Goal: Task Accomplishment & Management: Manage account settings

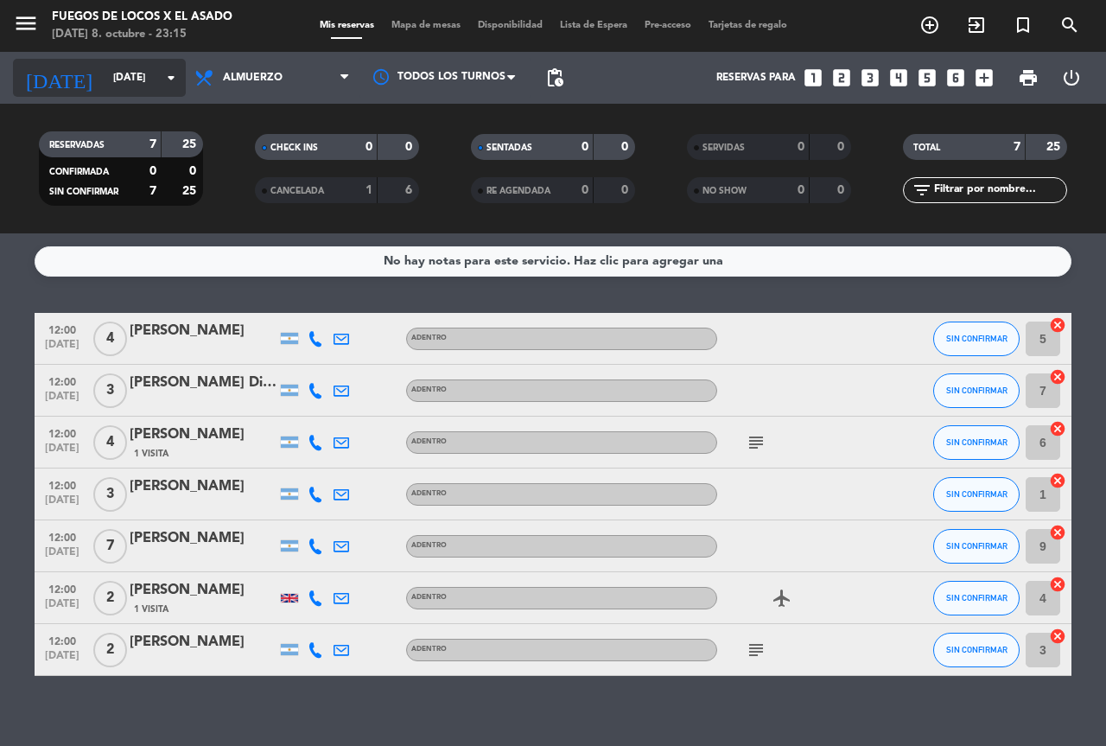
click at [105, 67] on input "[DATE]" at bounding box center [173, 77] width 137 height 29
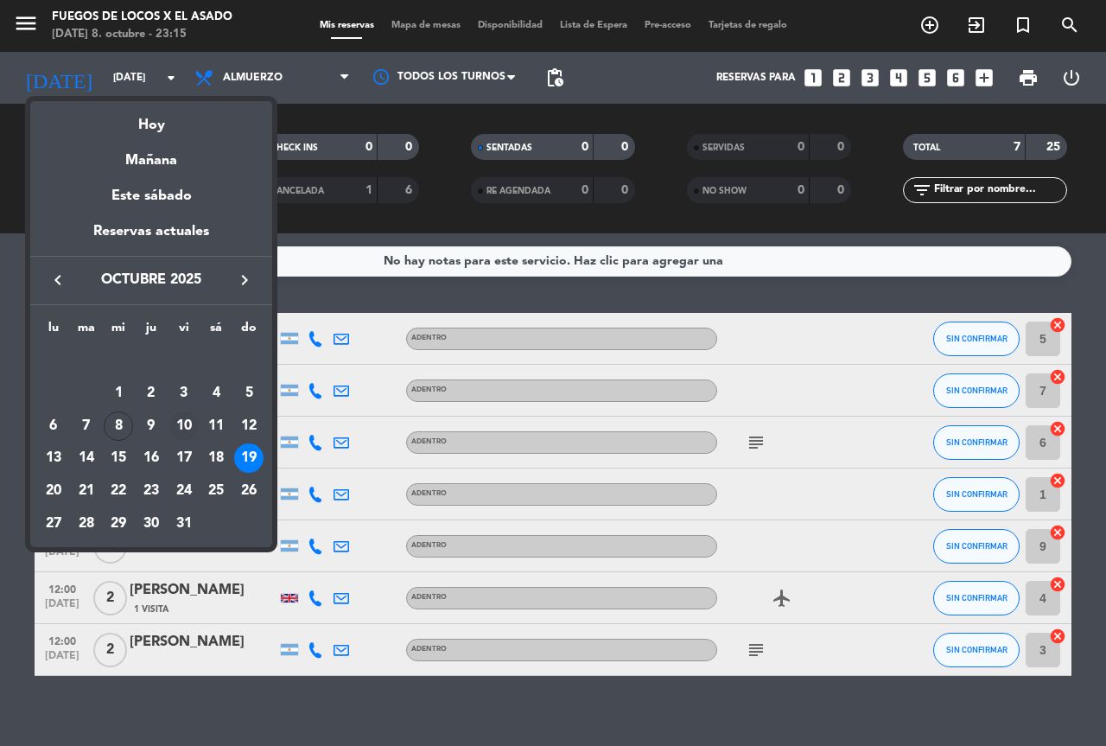
click at [184, 422] on div "10" at bounding box center [183, 425] width 29 height 29
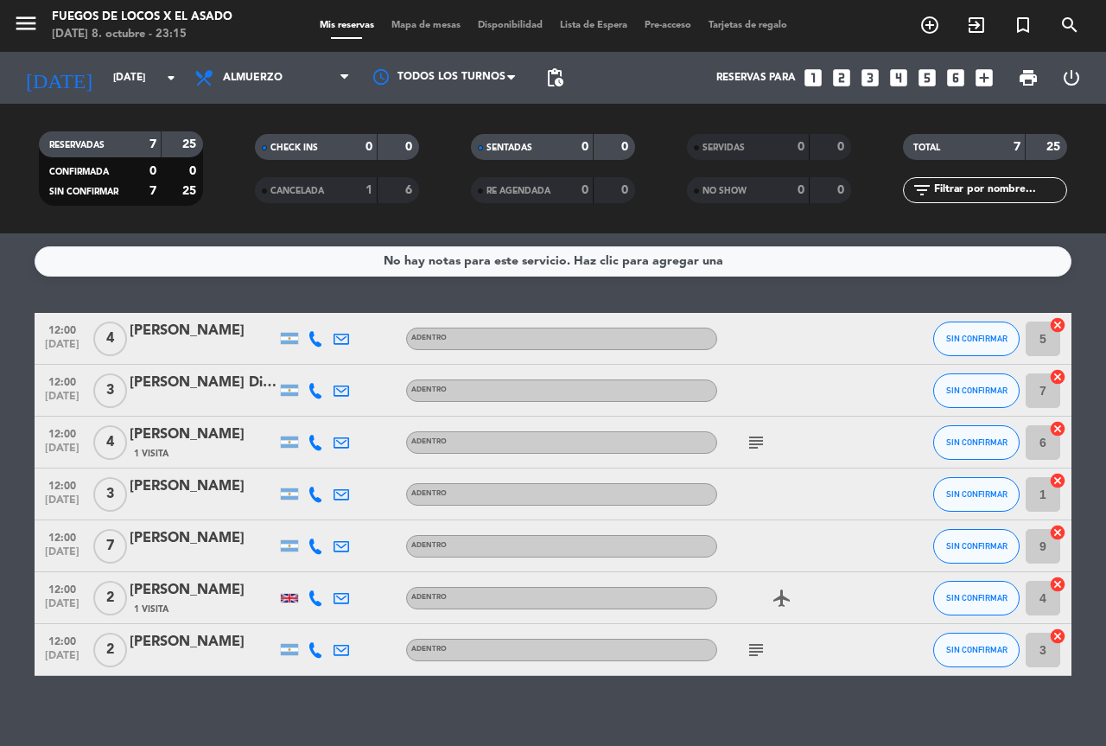
type input "[DATE]"
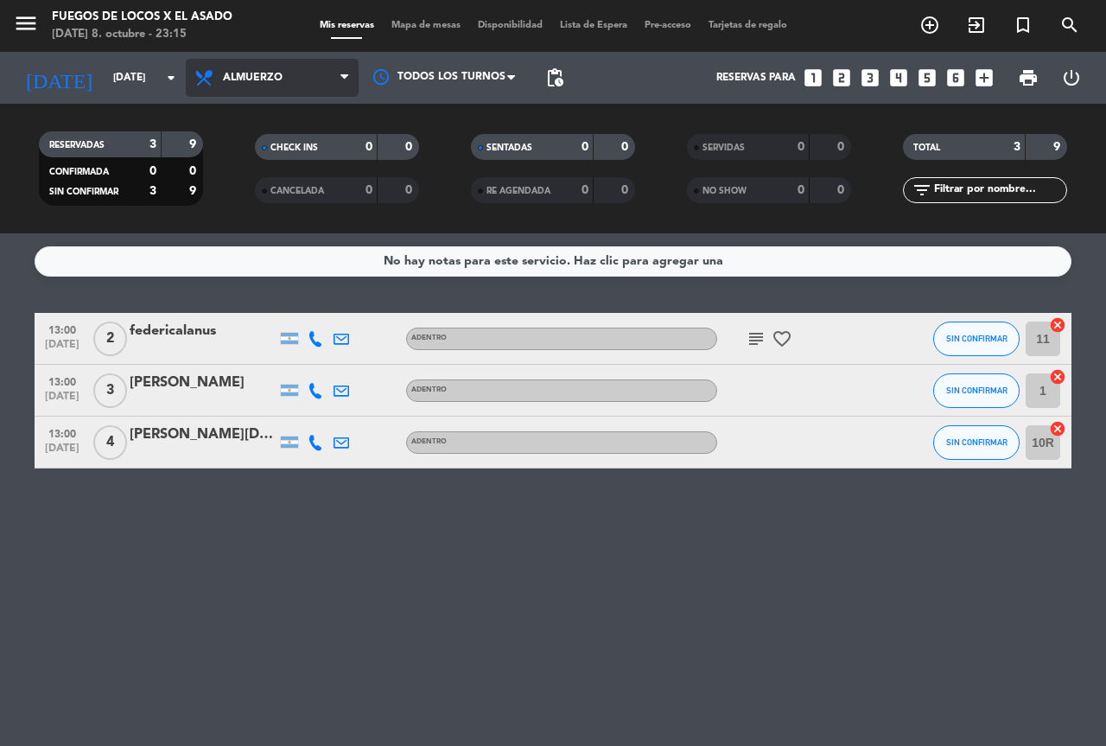
click at [234, 61] on span "Almuerzo" at bounding box center [272, 78] width 173 height 38
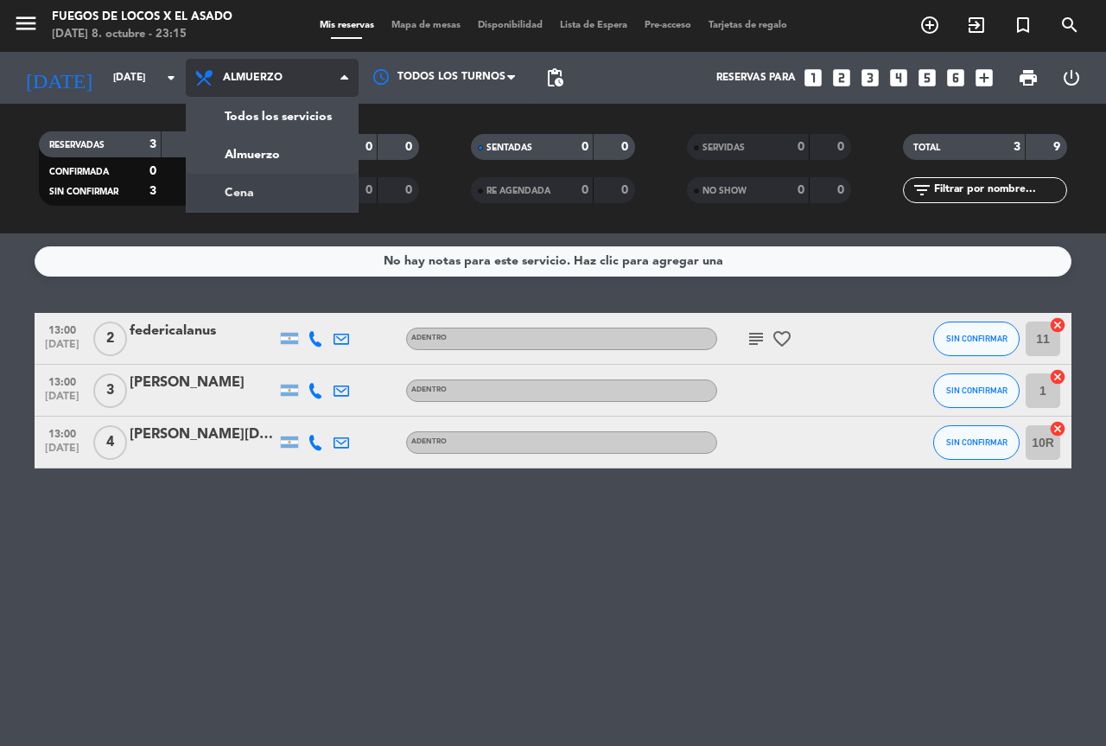
click at [247, 190] on div "menu Fuegos de Locos X El Asado [DATE] 8. octubre - 23:15 Mis reservas Mapa de …" at bounding box center [553, 116] width 1106 height 233
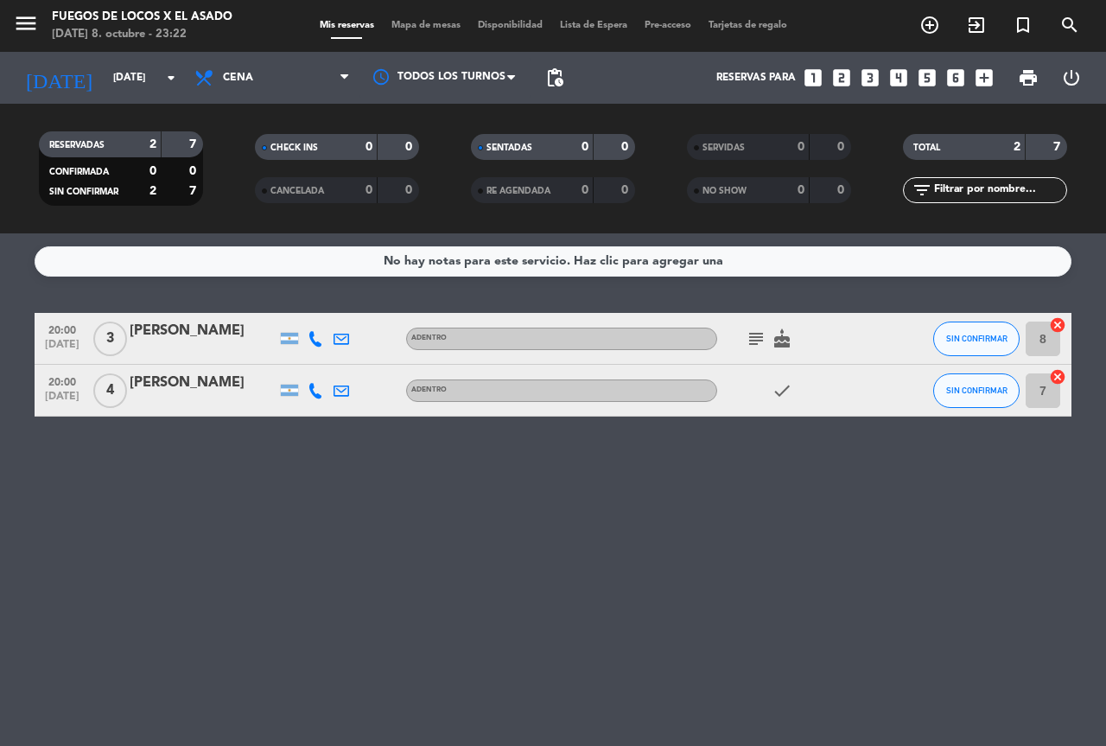
click at [839, 72] on icon "looks_two" at bounding box center [842, 78] width 22 height 22
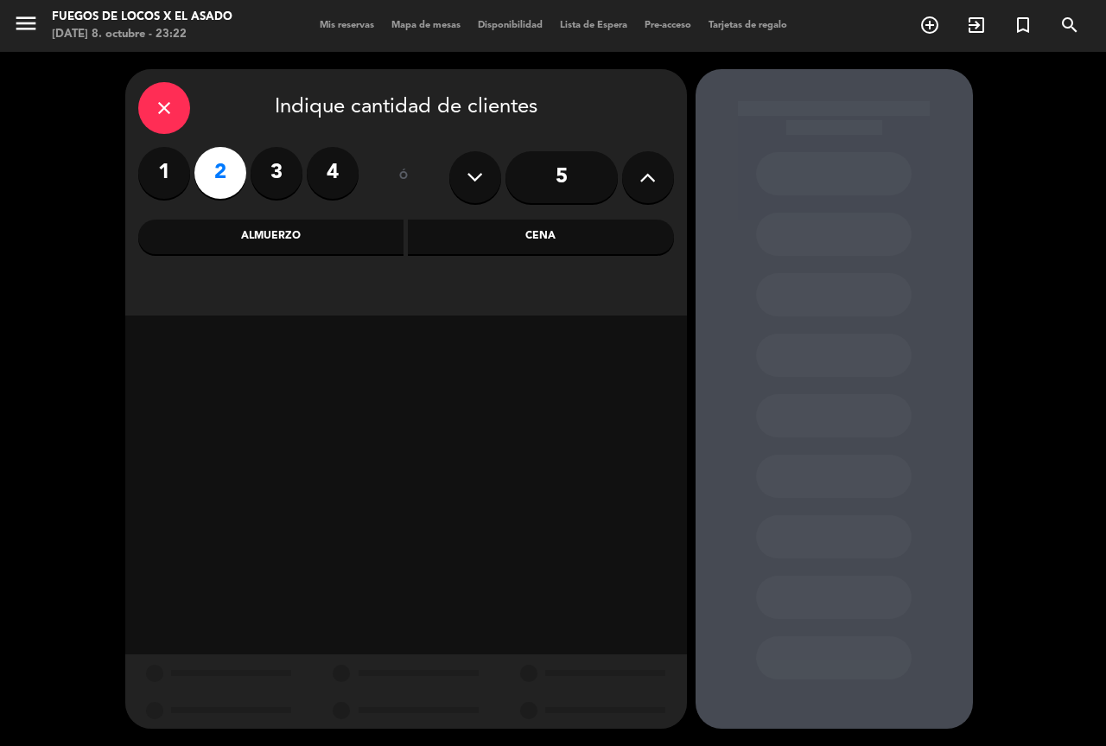
click at [549, 241] on div "Cena" at bounding box center [541, 237] width 266 height 35
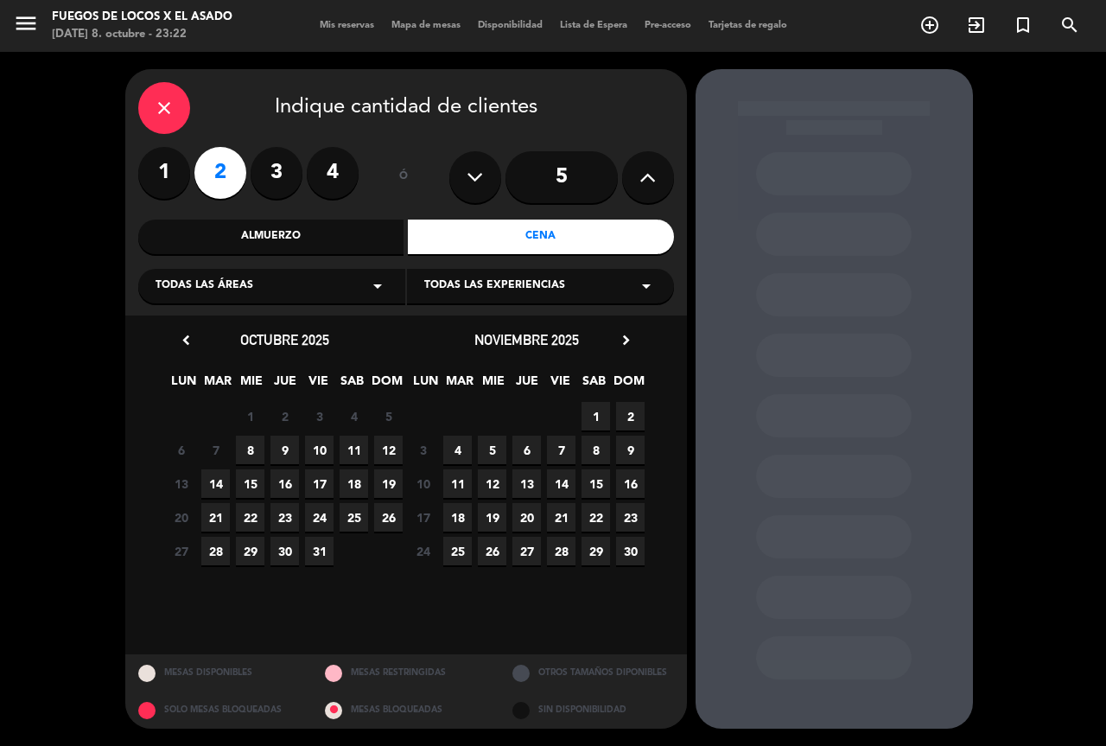
click at [285, 446] on span "9" at bounding box center [285, 450] width 29 height 29
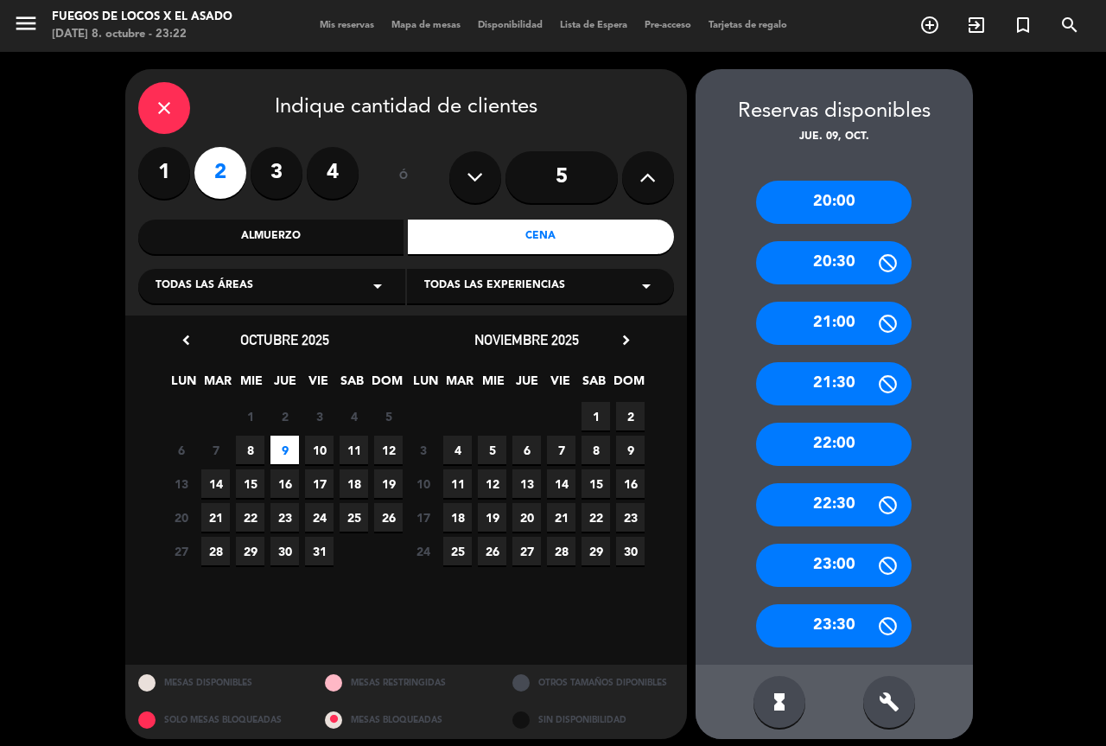
click at [826, 443] on div "22:00" at bounding box center [834, 444] width 156 height 43
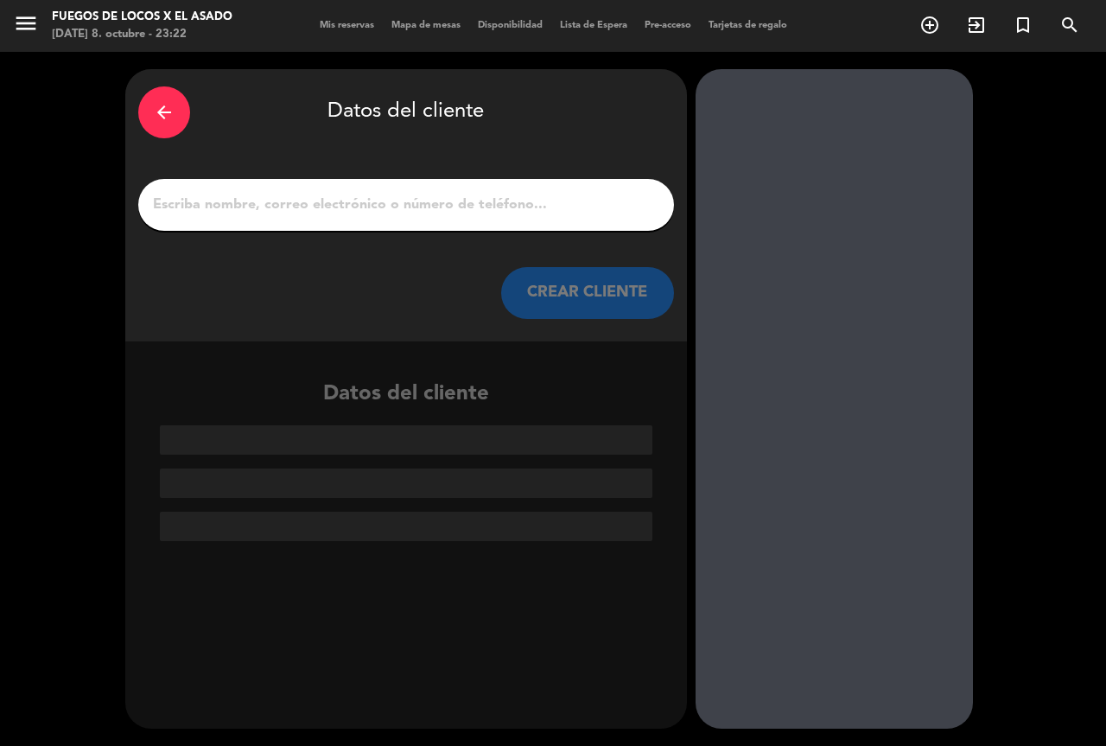
click at [407, 201] on input "1" at bounding box center [406, 205] width 510 height 24
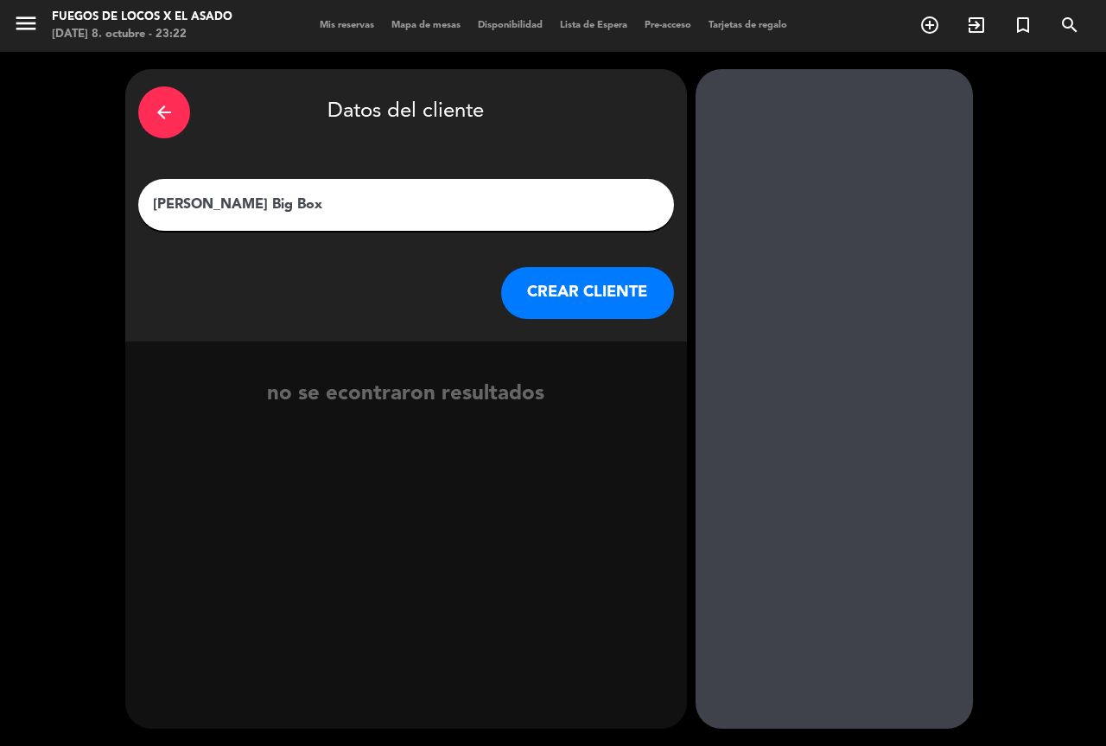
type input "[PERSON_NAME] Big Box"
click at [624, 282] on button "CREAR CLIENTE" at bounding box center [587, 293] width 173 height 52
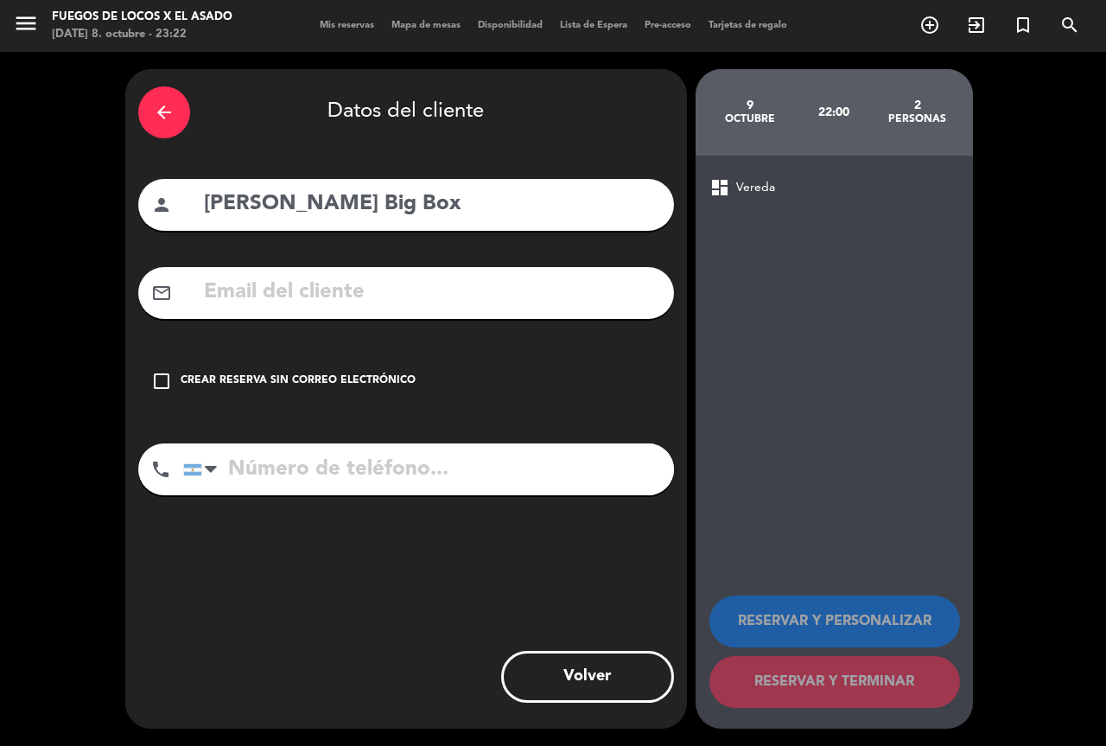
click at [165, 373] on icon "check_box_outline_blank" at bounding box center [161, 381] width 21 height 21
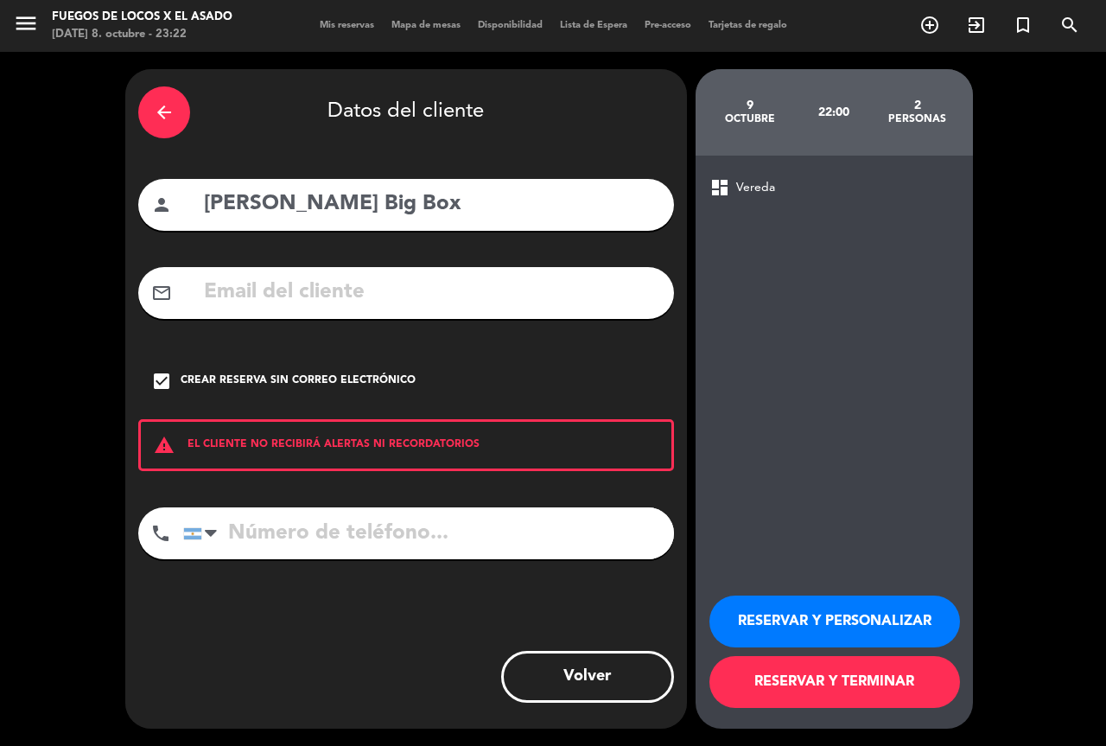
click at [854, 684] on button "RESERVAR Y TERMINAR" at bounding box center [835, 682] width 251 height 52
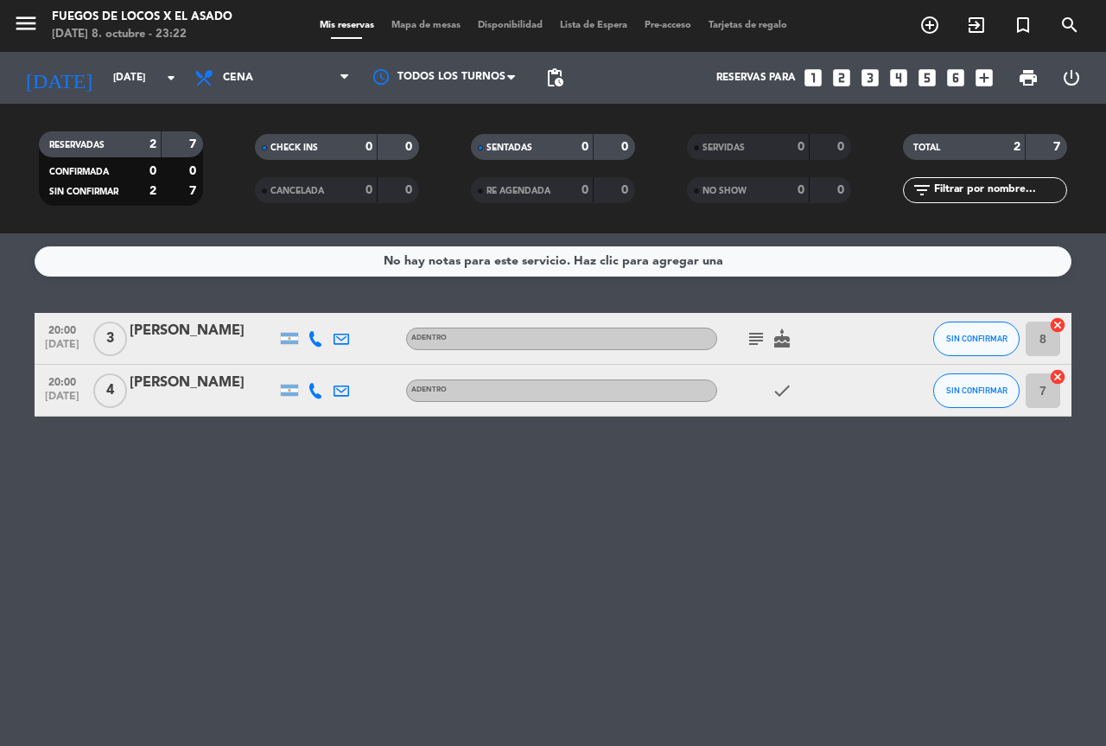
click at [760, 335] on icon "subject" at bounding box center [756, 338] width 21 height 21
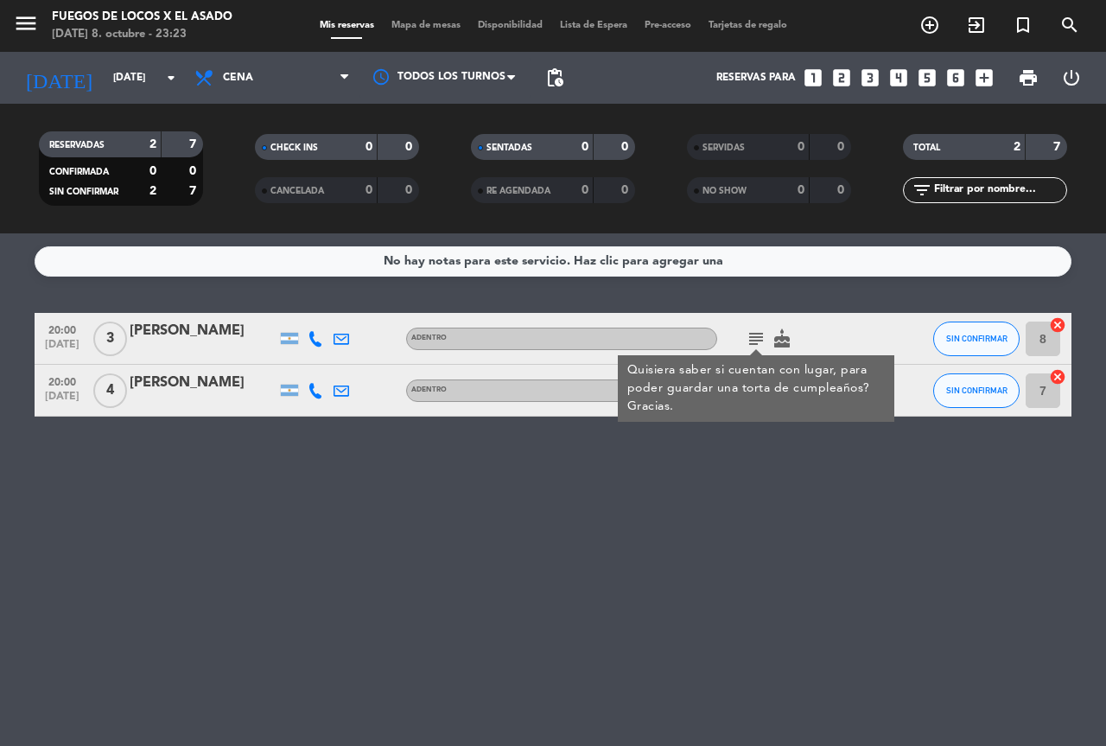
click at [787, 647] on div "No hay notas para este servicio. Haz clic para agregar una 20:00 [DATE] 3 [PERS…" at bounding box center [553, 489] width 1106 height 513
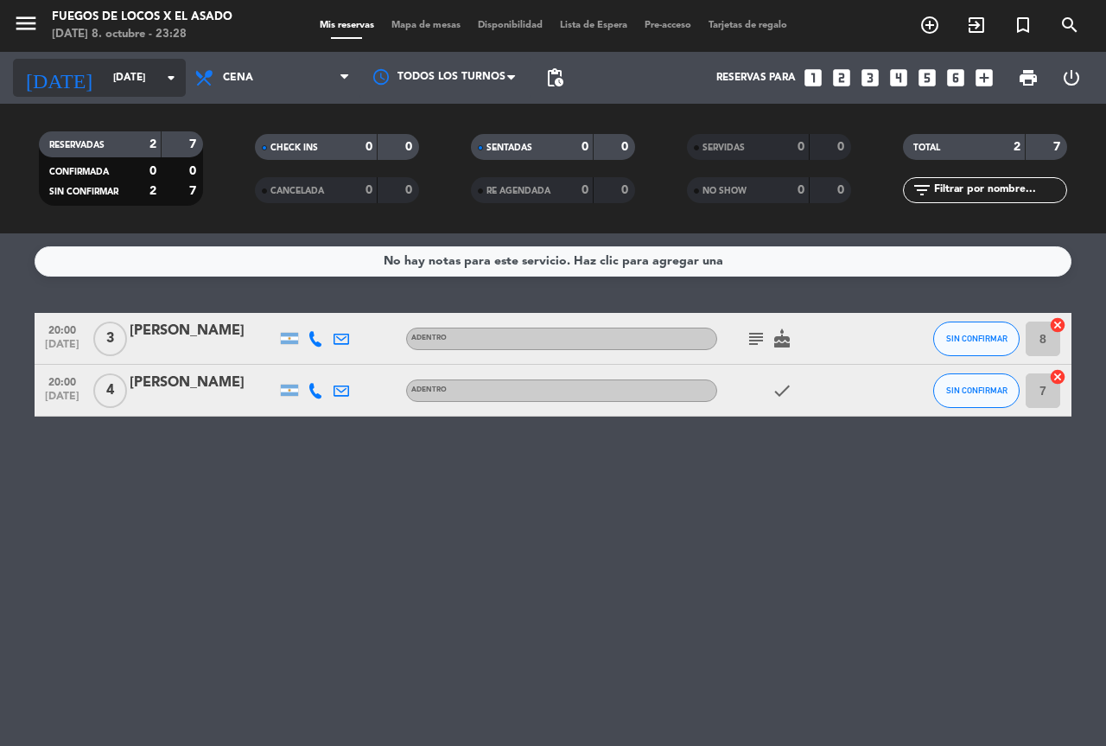
click at [135, 82] on input "[DATE]" at bounding box center [173, 77] width 137 height 29
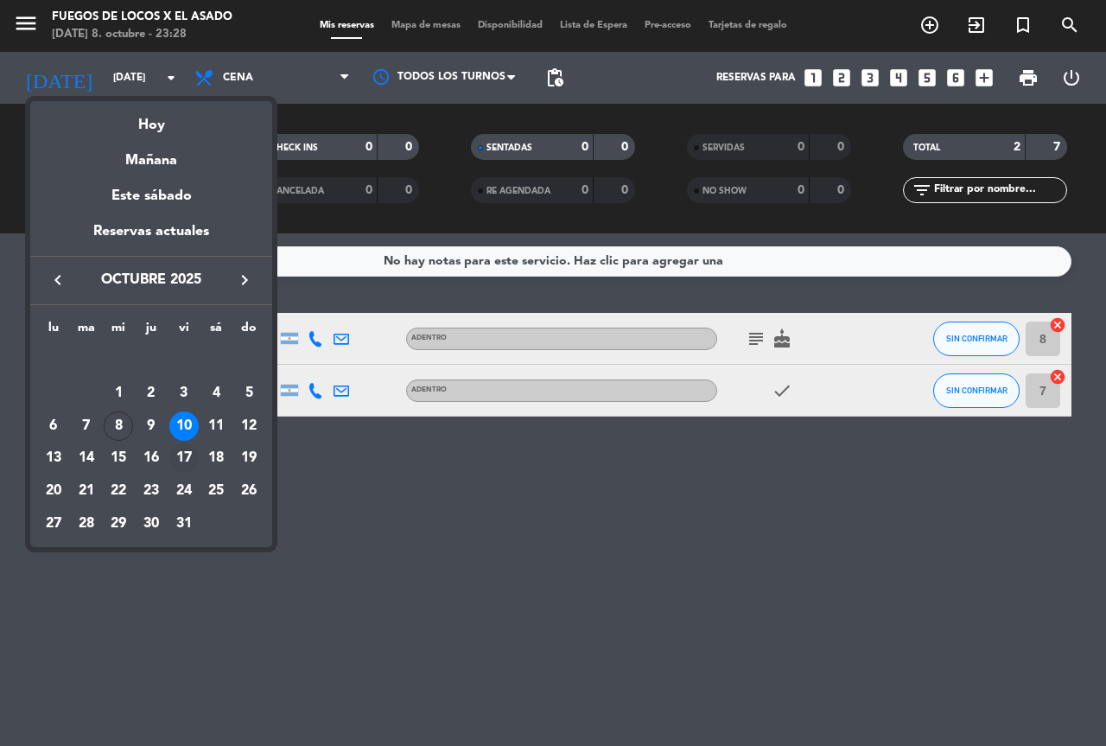
click at [185, 463] on div "17" at bounding box center [183, 457] width 29 height 29
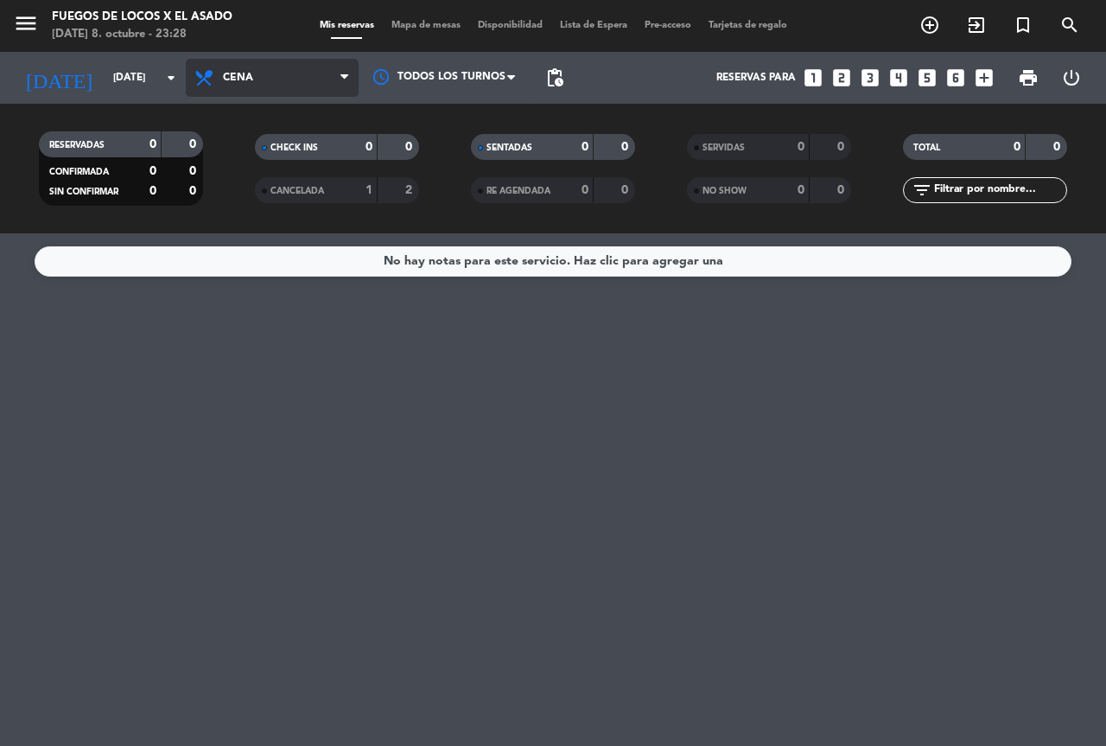
click at [260, 73] on span "Cena" at bounding box center [272, 78] width 173 height 38
click at [253, 160] on div "menu Fuegos de Locos X El Asado [DATE] 8. octubre - 23:28 Mis reservas Mapa de …" at bounding box center [553, 116] width 1106 height 233
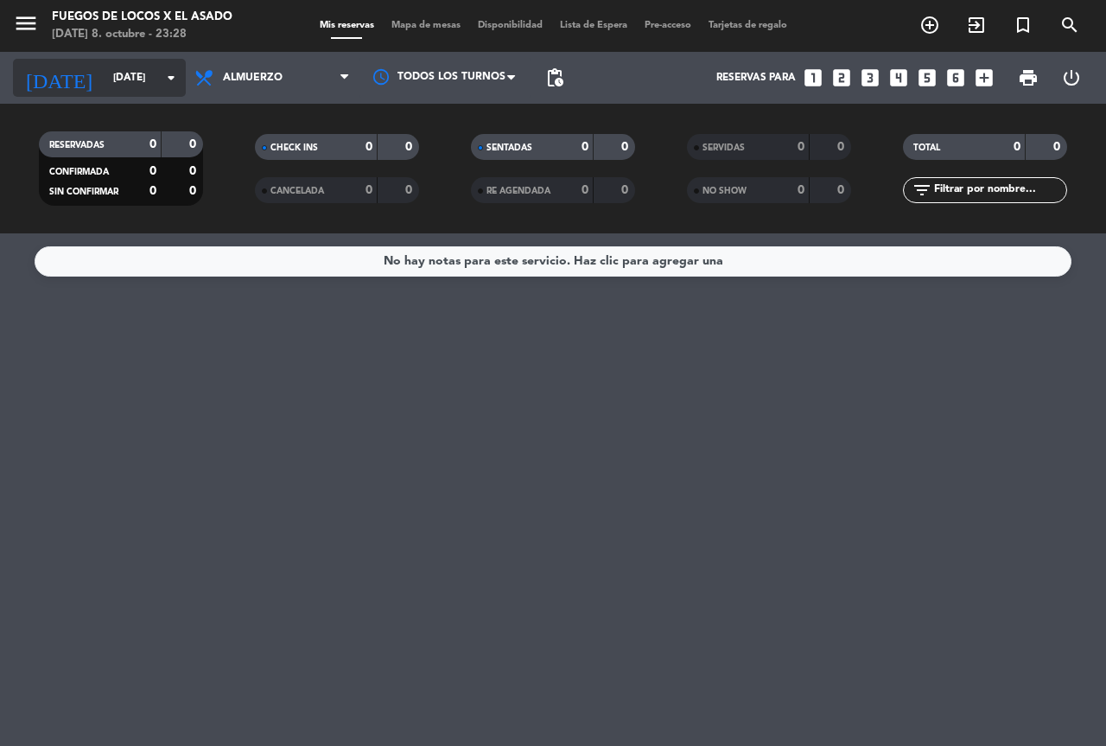
click at [137, 82] on input "[DATE]" at bounding box center [173, 77] width 137 height 29
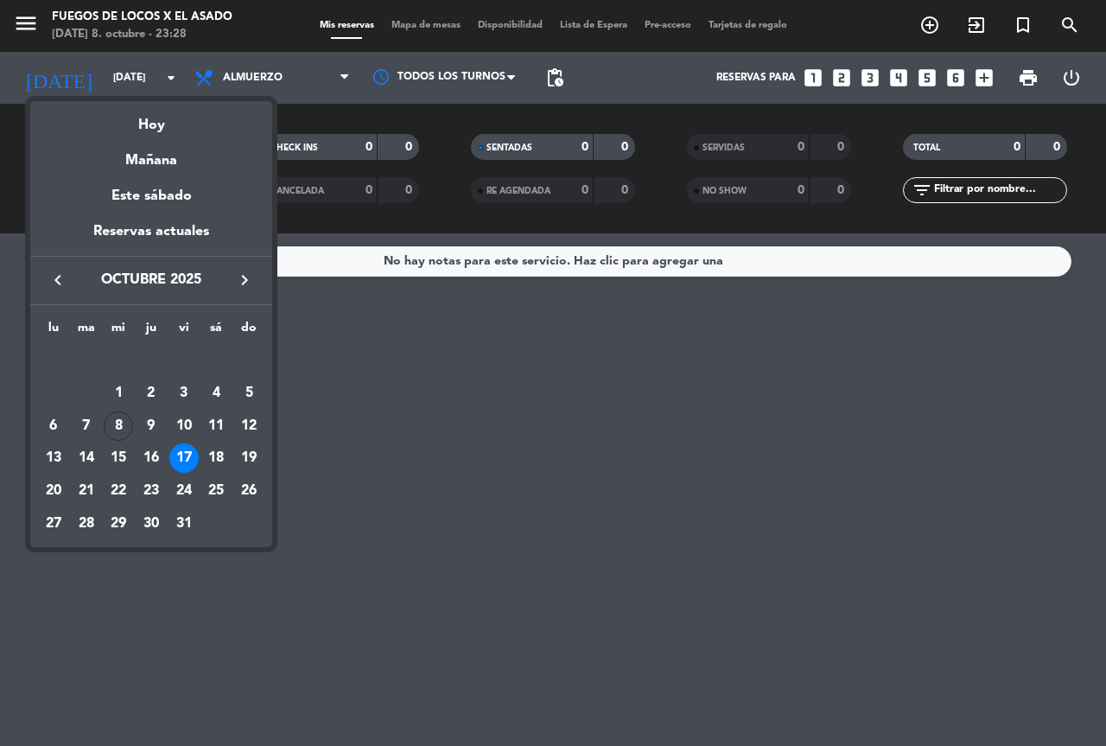
click at [239, 278] on icon "keyboard_arrow_right" at bounding box center [244, 280] width 21 height 21
click at [122, 457] on div "19" at bounding box center [118, 457] width 29 height 29
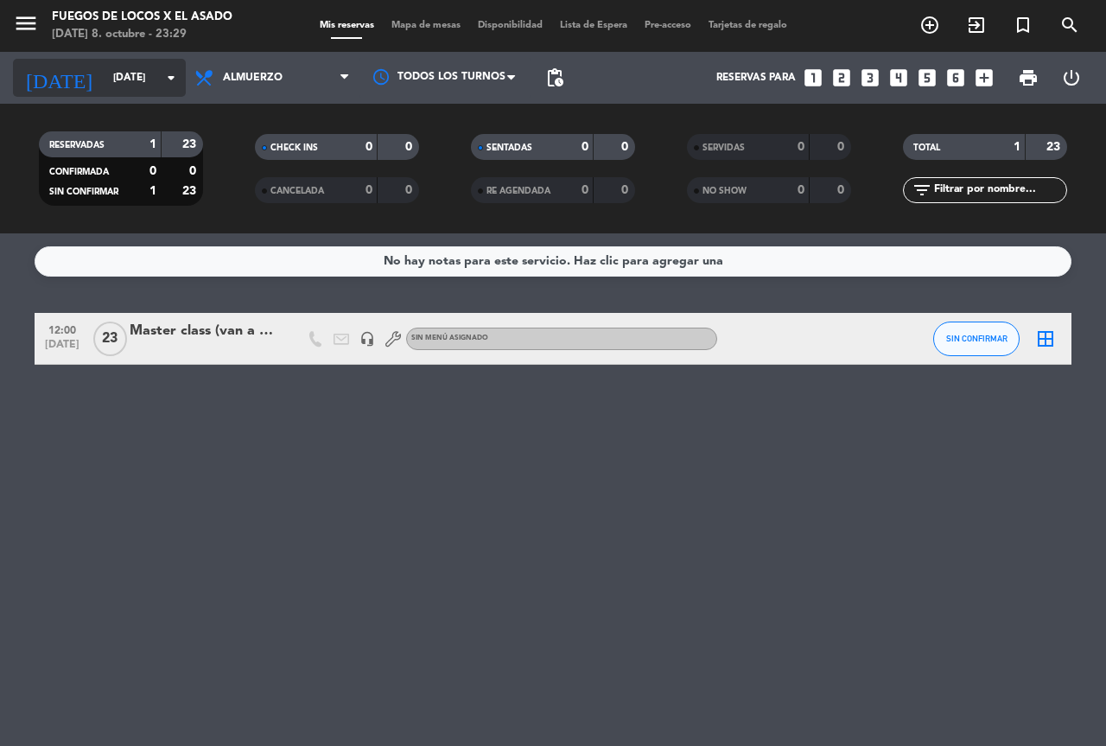
click at [105, 76] on input "[DATE]" at bounding box center [173, 77] width 137 height 29
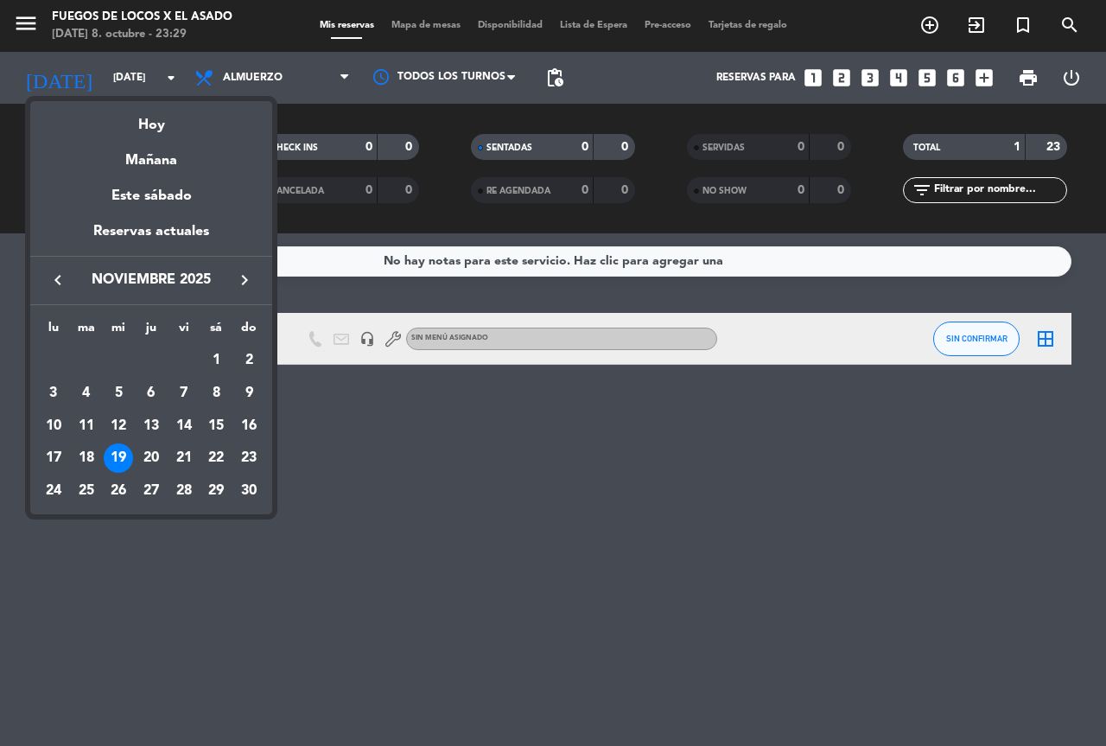
click at [55, 280] on icon "keyboard_arrow_left" at bounding box center [58, 280] width 21 height 21
drag, startPoint x: 188, startPoint y: 454, endPoint x: 175, endPoint y: 426, distance: 30.5
click at [182, 437] on tbody "[DATE] 2 3 4 5 6 7 8 9 10 11 12 13 14 15 16 17 18 19 20 21 22 23 24 25 26 27 28…" at bounding box center [151, 441] width 228 height 195
drag, startPoint x: 281, startPoint y: 445, endPoint x: 305, endPoint y: 461, distance: 28.8
click at [290, 453] on div at bounding box center [553, 373] width 1106 height 746
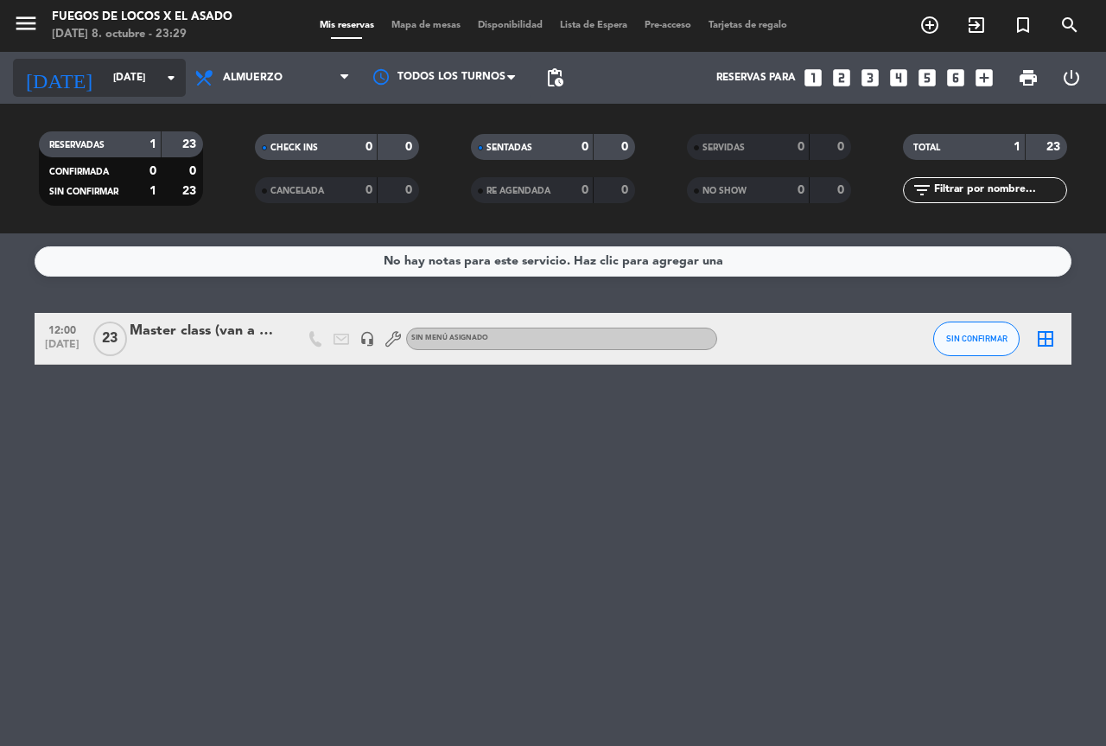
click at [105, 73] on input "[DATE]" at bounding box center [173, 77] width 137 height 29
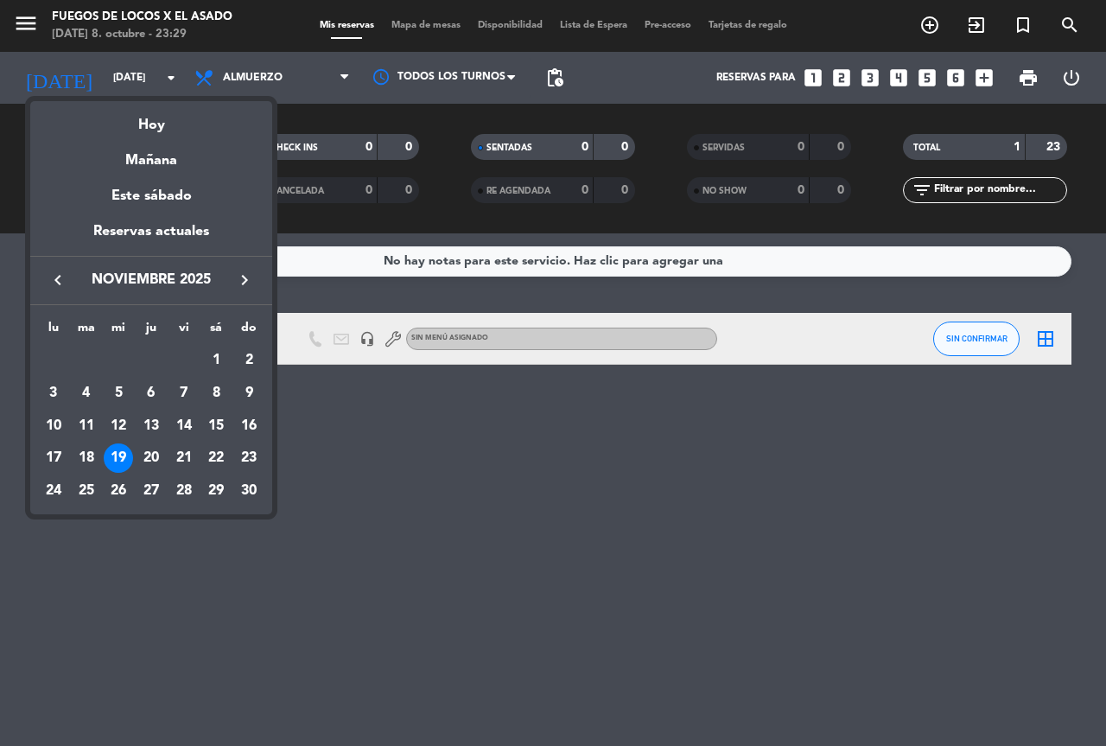
click at [59, 276] on icon "keyboard_arrow_left" at bounding box center [58, 280] width 21 height 21
click at [188, 453] on div "17" at bounding box center [183, 457] width 29 height 29
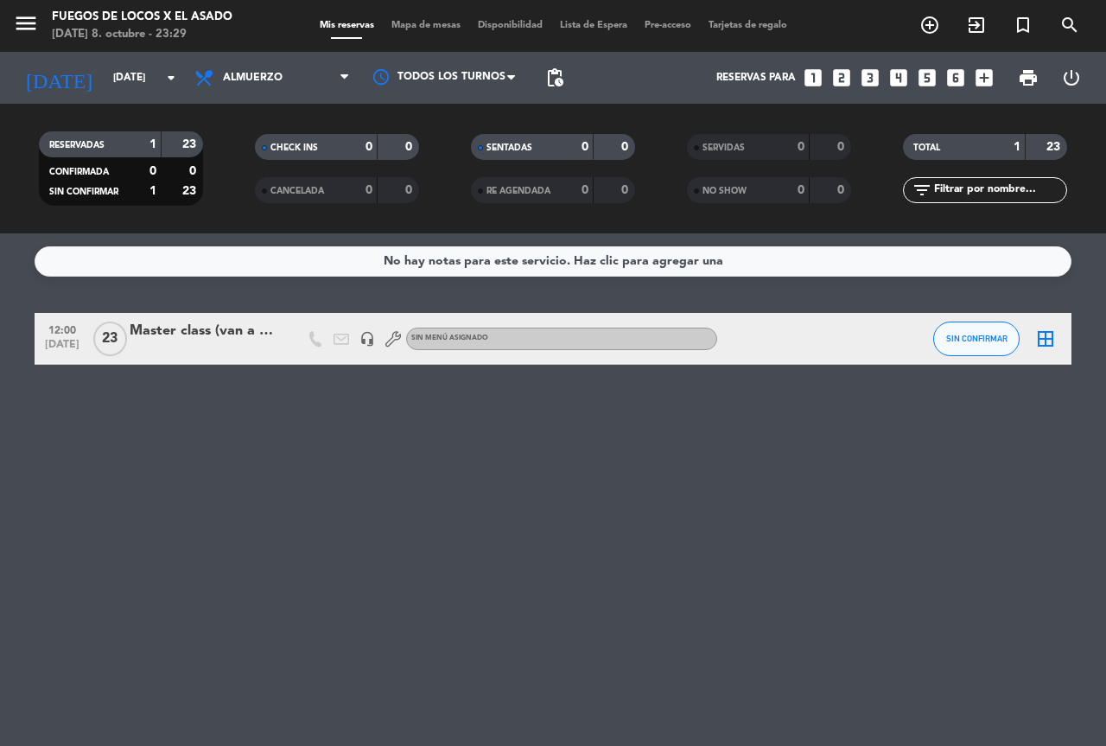
type input "[DATE]"
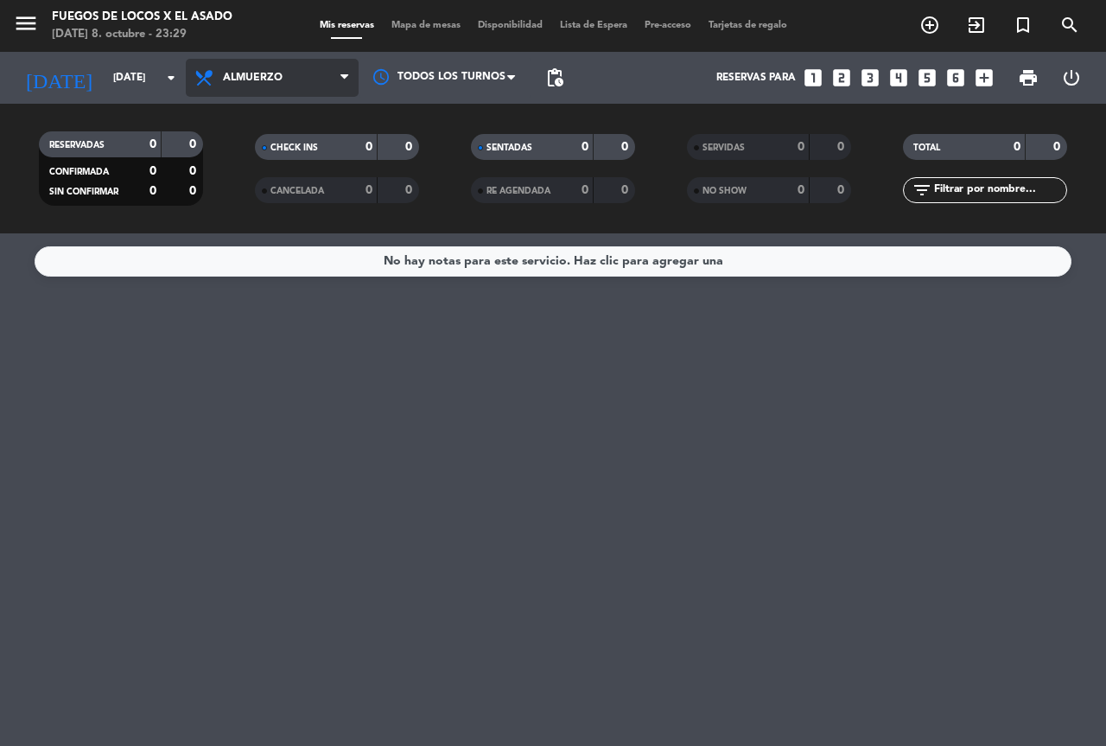
click at [277, 76] on span "Almuerzo" at bounding box center [253, 78] width 60 height 12
click at [258, 190] on div "menu Fuegos de Locos X El Asado [DATE] 8. octubre - 23:29 Mis reservas Mapa de …" at bounding box center [553, 116] width 1106 height 233
